Goal: Use online tool/utility

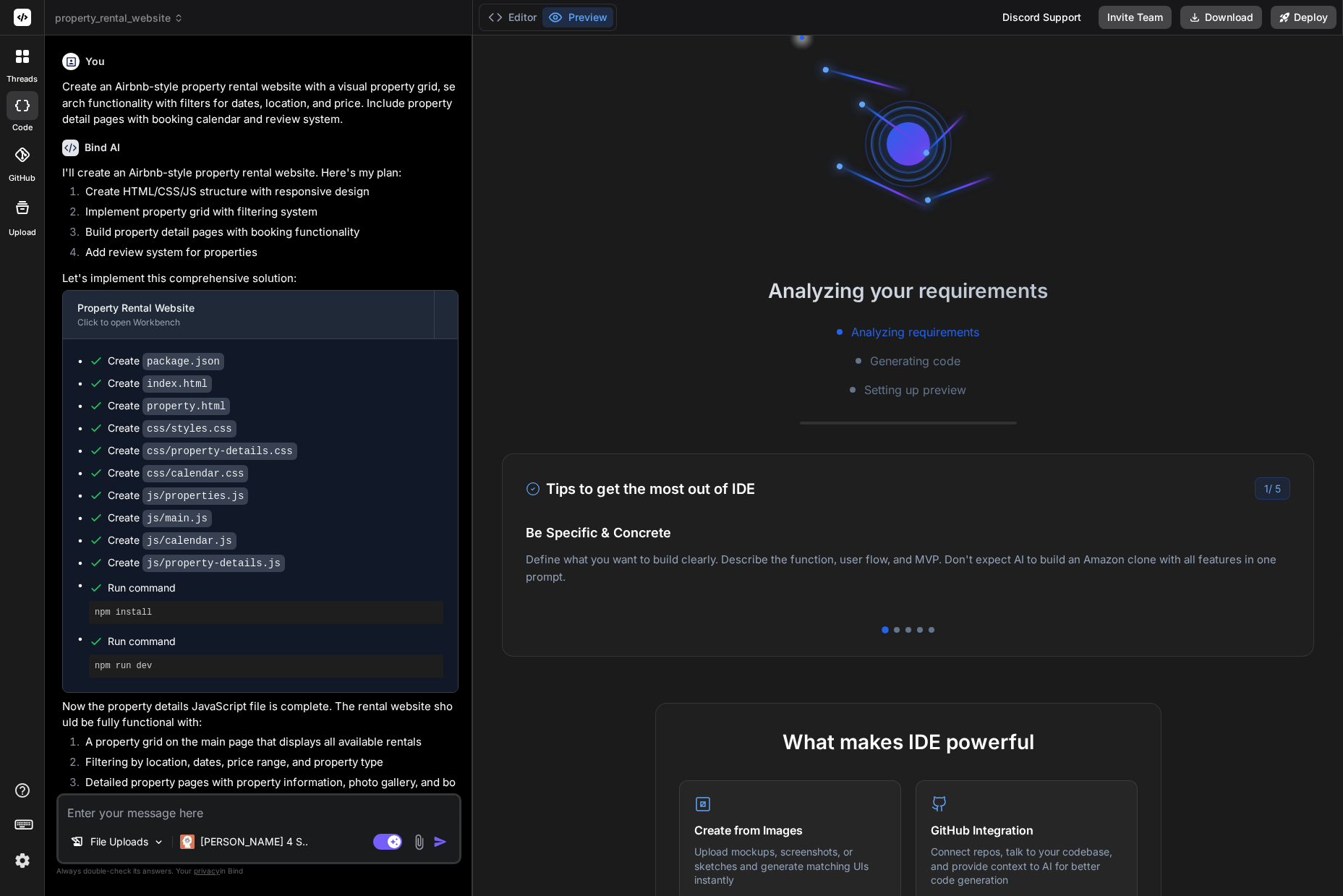
click at [298, 521] on ul "Create package.json Create index.html Create property.html Create css/styles.cs…" at bounding box center [259, 515] width 366 height 324
click at [250, 805] on textarea at bounding box center [259, 808] width 401 height 26
click at [433, 843] on img "button" at bounding box center [440, 842] width 14 height 14
click at [283, 804] on textarea at bounding box center [259, 808] width 401 height 26
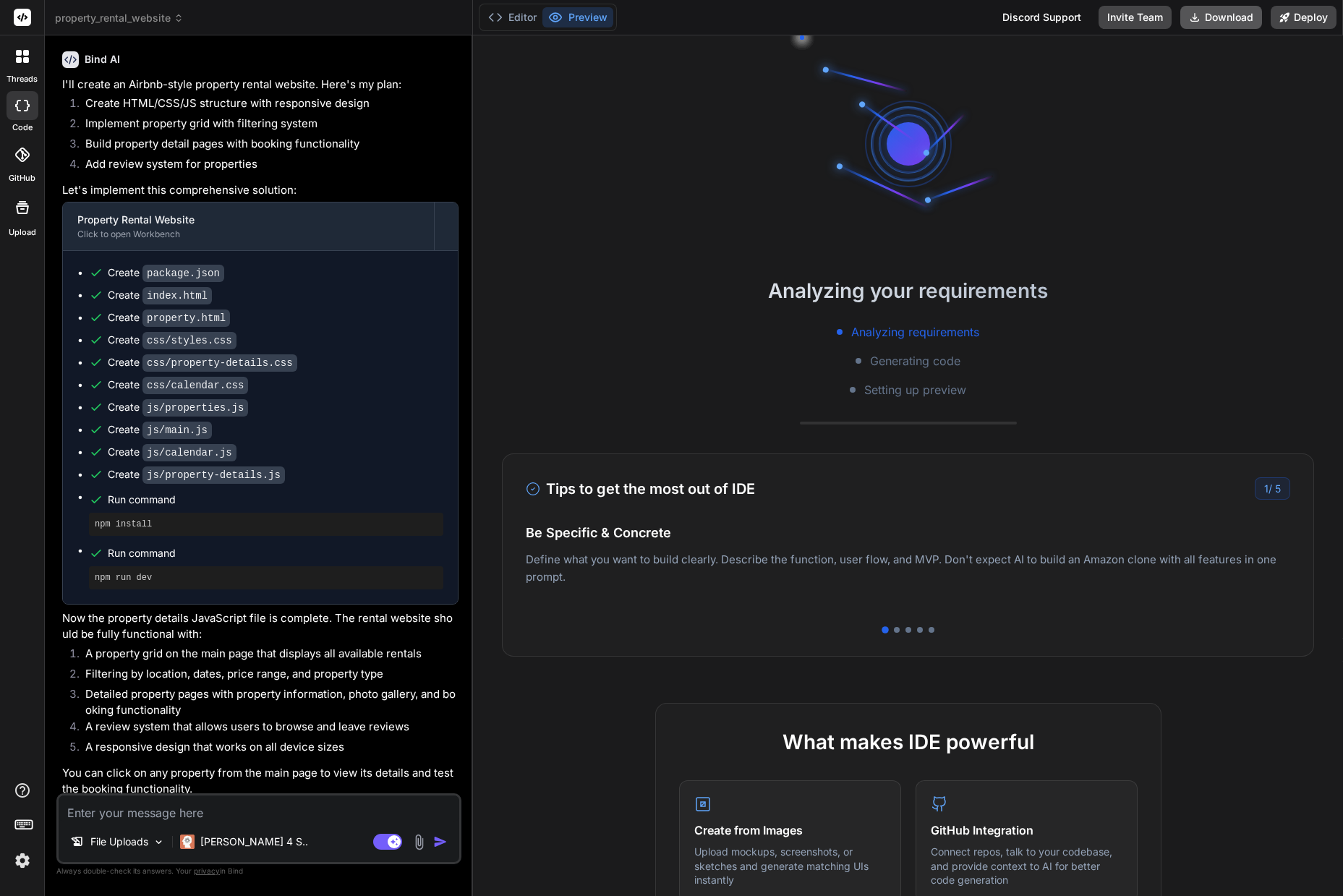
click at [1226, 14] on button "Download" at bounding box center [1221, 18] width 81 height 23
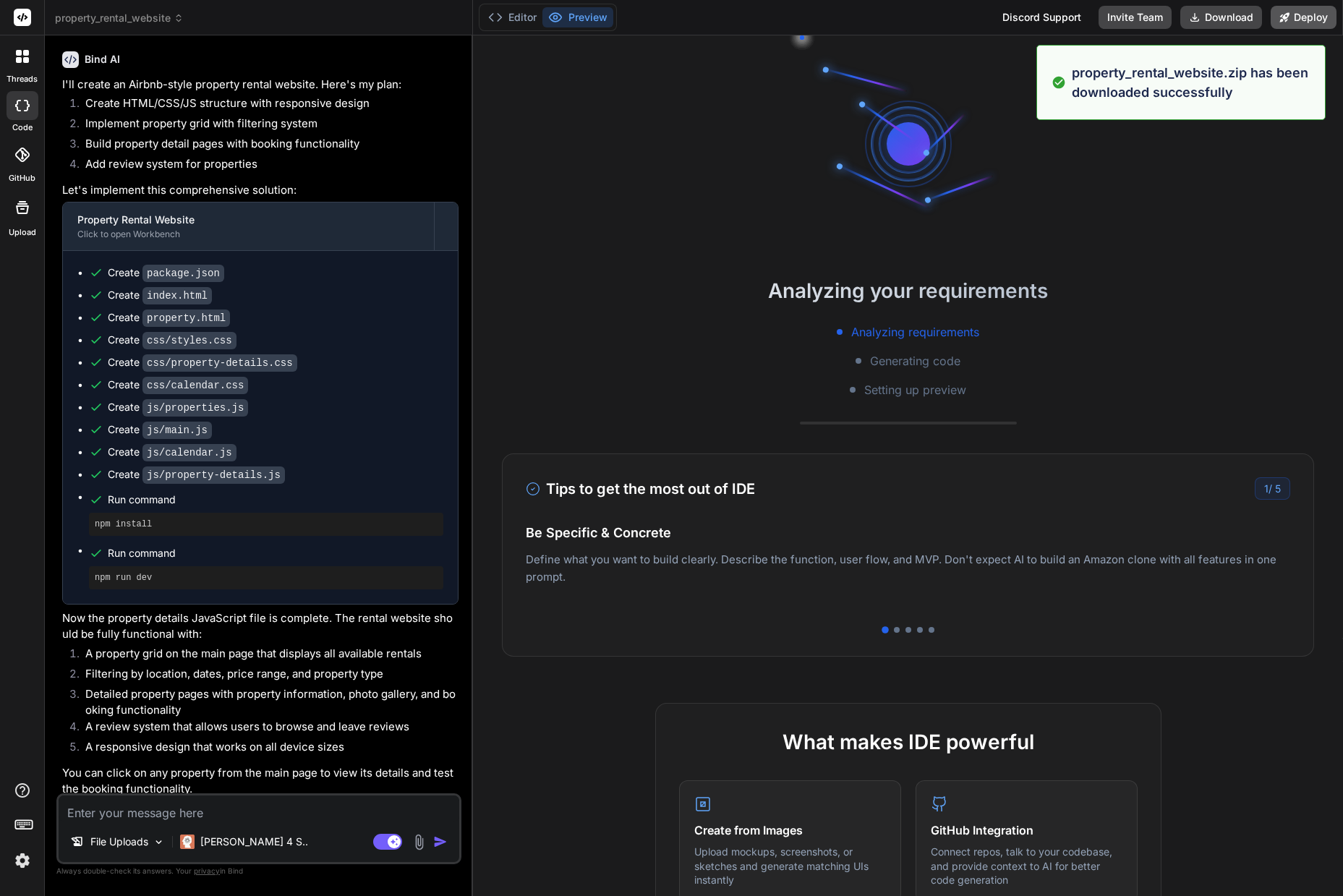
click at [1297, 18] on button "Deploy" at bounding box center [1303, 18] width 66 height 23
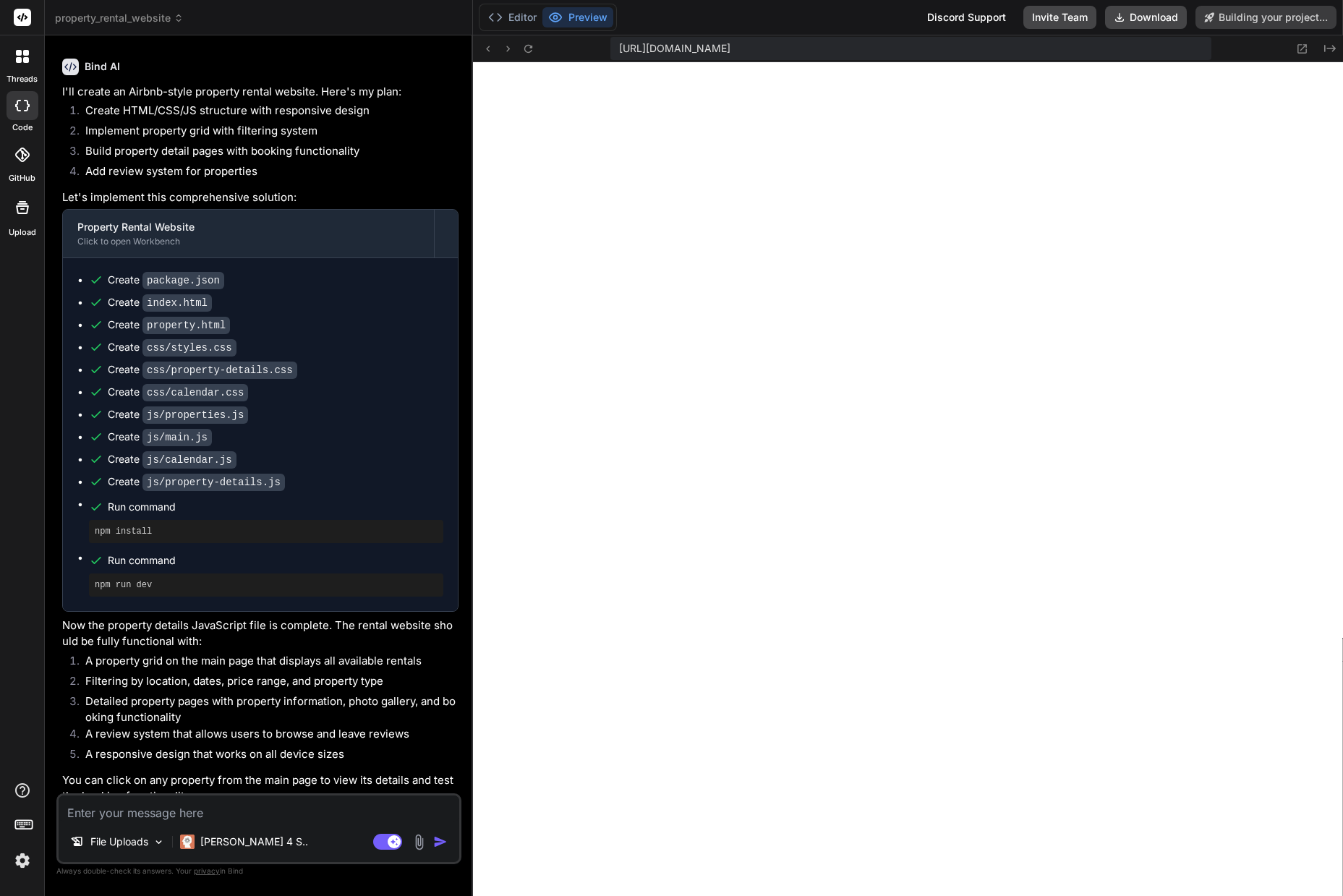
scroll to position [508, 0]
type textarea "x"
click at [24, 15] on rect at bounding box center [23, 18] width 18 height 18
click at [26, 22] on rect at bounding box center [23, 18] width 18 height 18
click at [34, 65] on div at bounding box center [22, 57] width 30 height 30
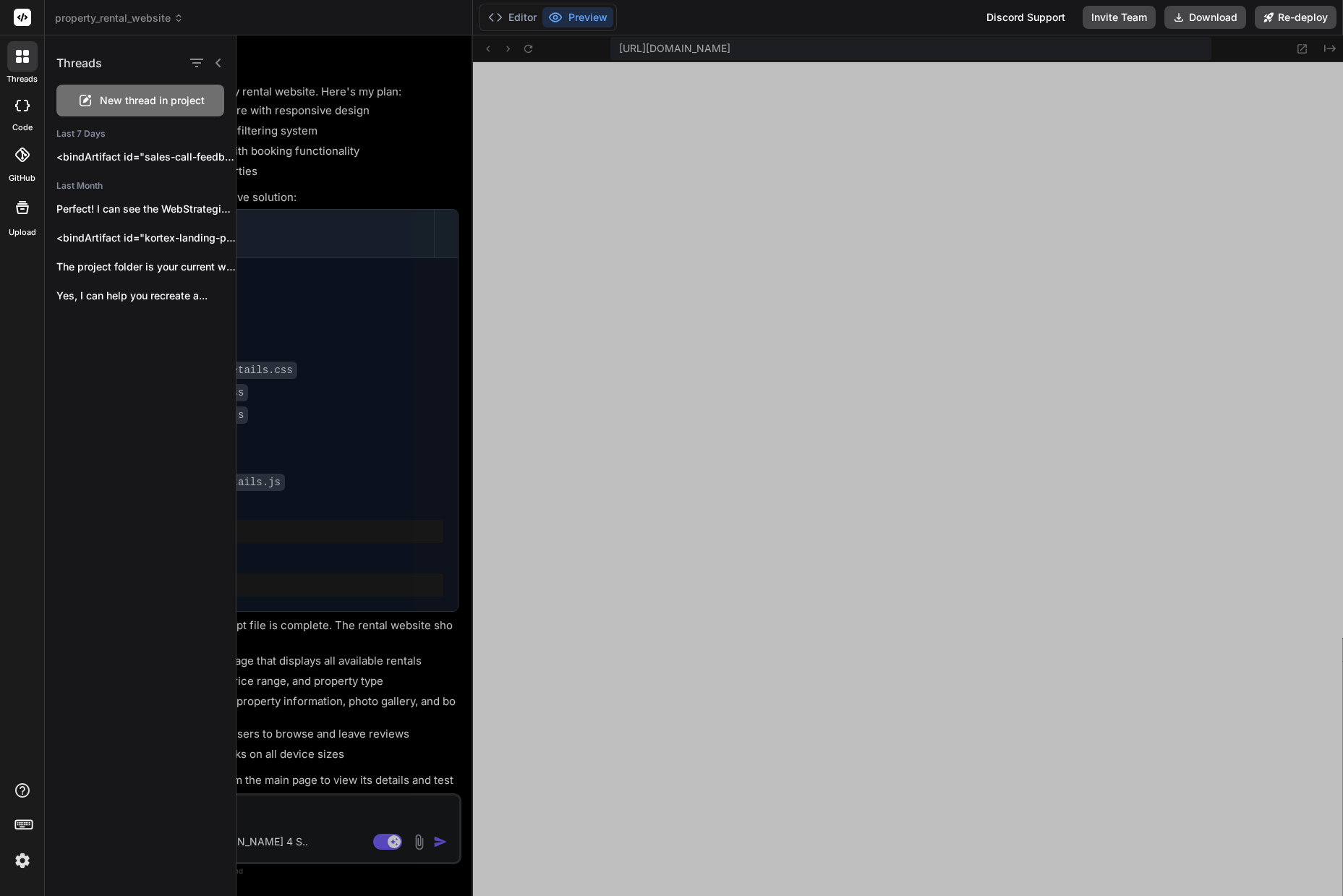
click at [461, 144] on div at bounding box center [790, 466] width 1107 height 861
